Goal: Find specific page/section: Find specific page/section

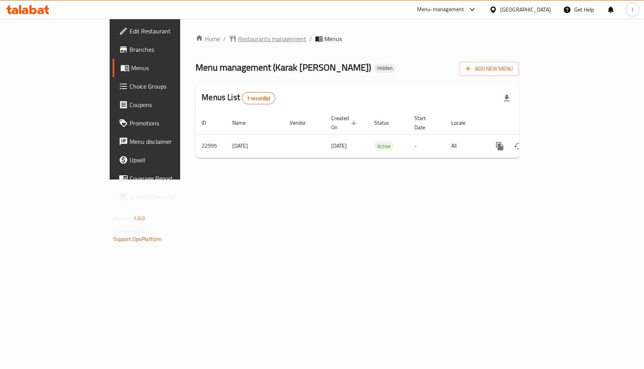
click at [238, 41] on span "Restaurants management" at bounding box center [272, 38] width 68 height 9
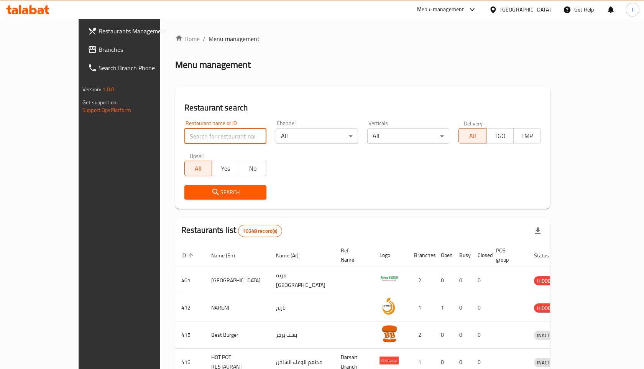
click at [184, 134] on input "search" at bounding box center [225, 135] width 82 height 15
click button "Search" at bounding box center [225, 192] width 82 height 14
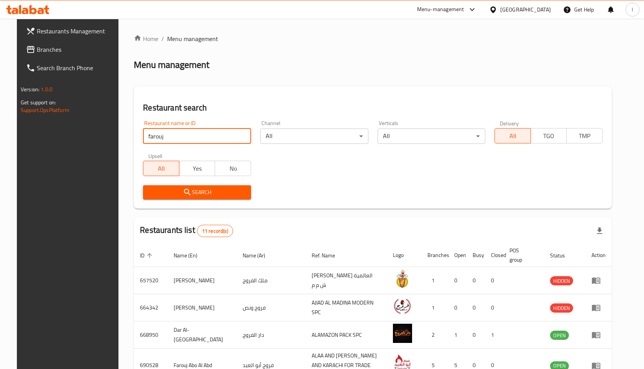
click at [295, 183] on div "Search" at bounding box center [372, 191] width 469 height 23
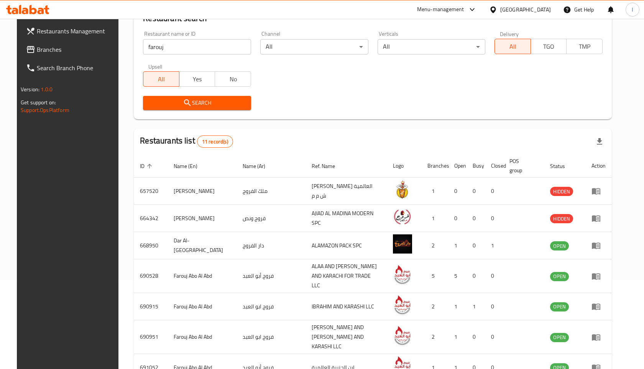
scroll to position [90, 0]
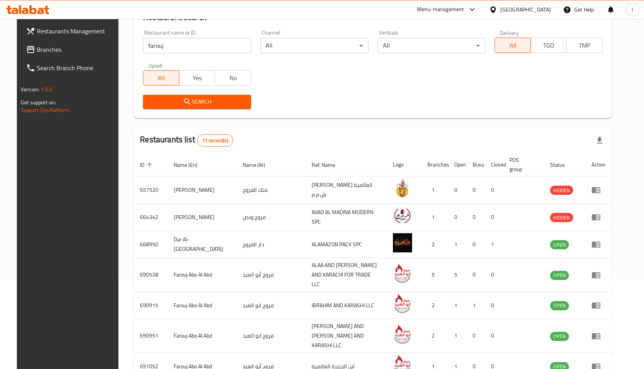
click at [167, 44] on input "farouj" at bounding box center [197, 45] width 108 height 15
type input "farouj abo al abd"
click button "Search" at bounding box center [197, 102] width 108 height 14
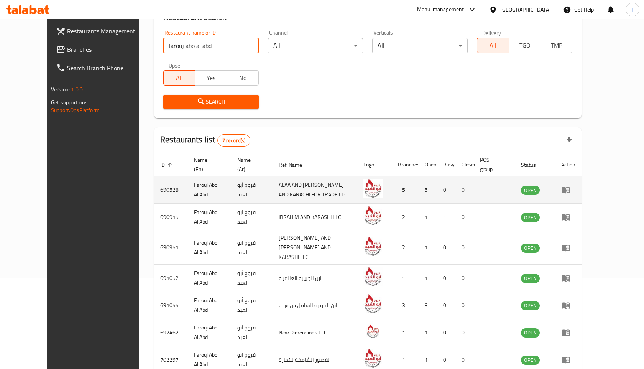
scroll to position [121, 0]
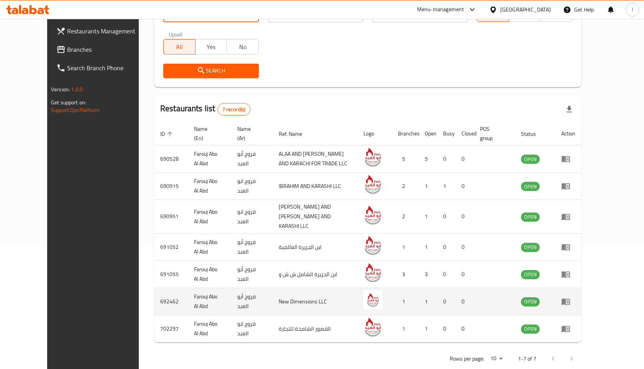
click at [272, 289] on td "New Dimensions LLC" at bounding box center [314, 301] width 85 height 27
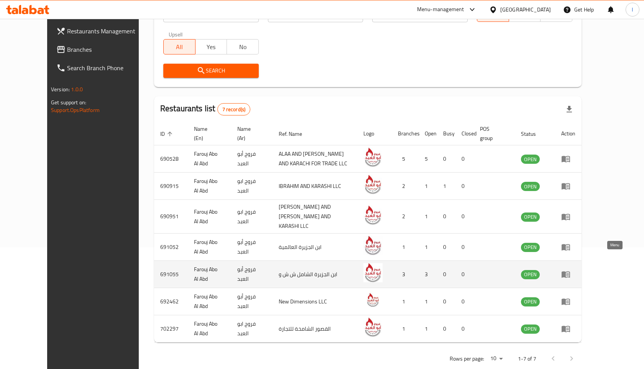
click at [570, 269] on icon "enhanced table" at bounding box center [565, 273] width 9 height 9
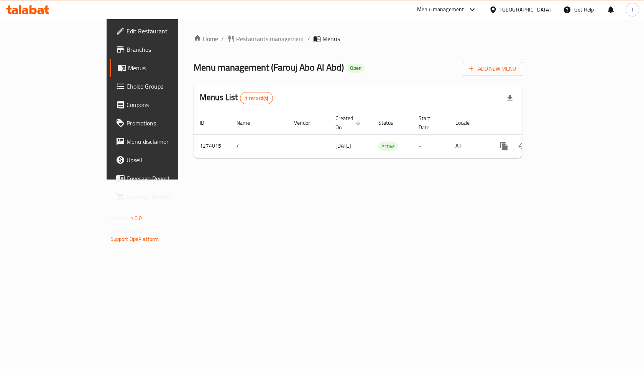
click at [126, 49] on span "Branches" at bounding box center [167, 49] width 82 height 9
